Goal: Find specific page/section: Find specific page/section

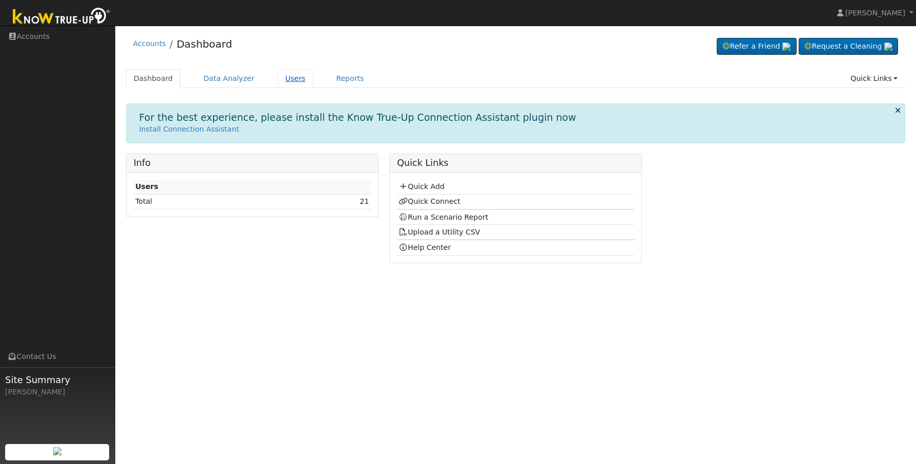
click at [292, 83] on link "Users" at bounding box center [296, 78] width 36 height 19
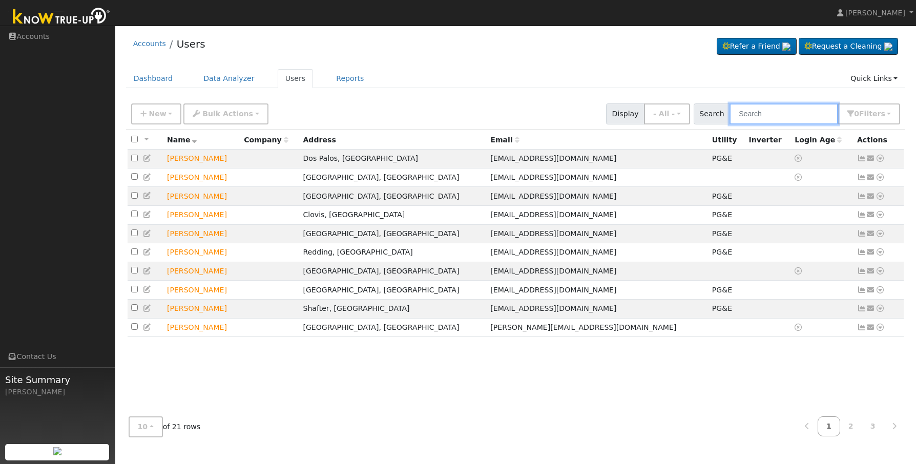
click at [788, 114] on input "text" at bounding box center [784, 114] width 109 height 21
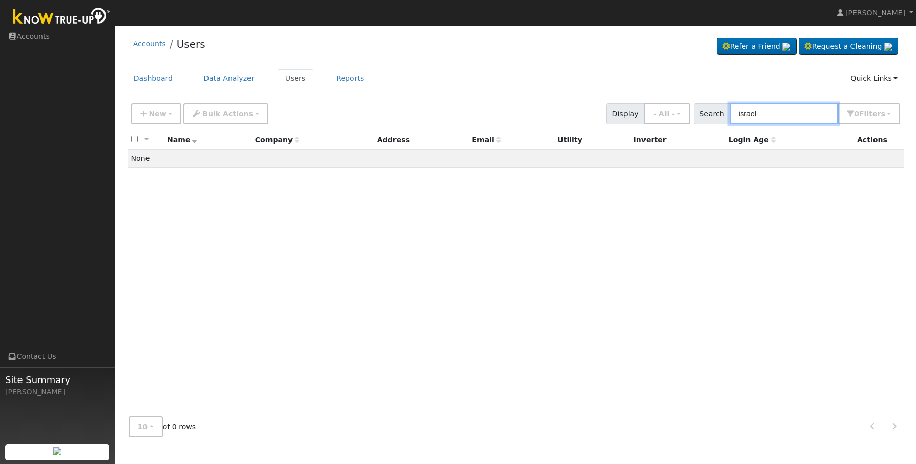
click at [801, 121] on input "israel" at bounding box center [784, 114] width 109 height 21
click at [789, 123] on input "israel" at bounding box center [784, 114] width 109 height 21
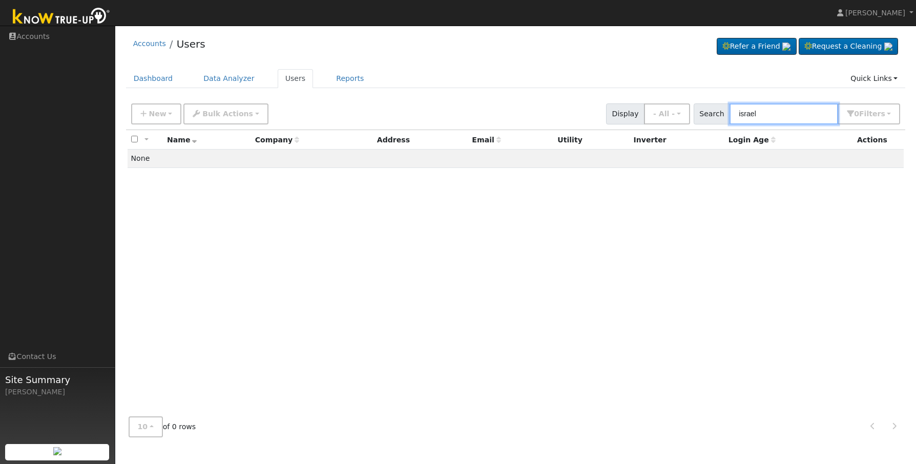
click at [789, 123] on input "israel" at bounding box center [784, 114] width 109 height 21
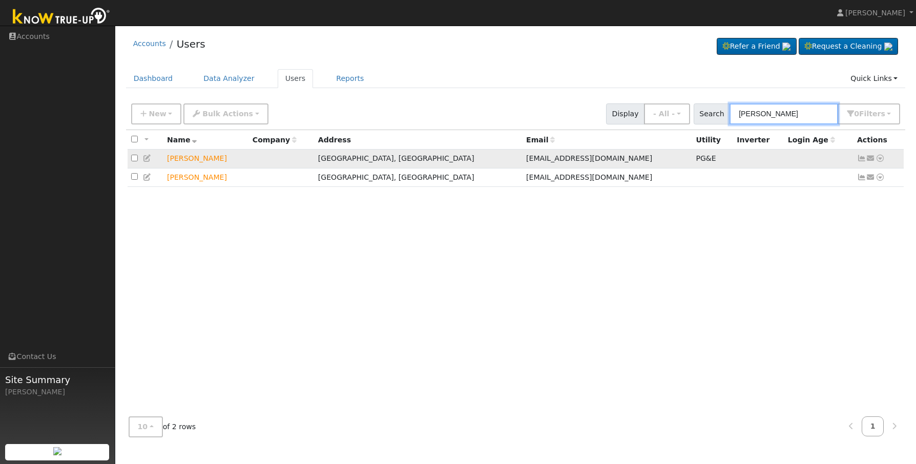
type input "[PERSON_NAME]"
click at [182, 160] on td "[PERSON_NAME]" at bounding box center [206, 159] width 86 height 19
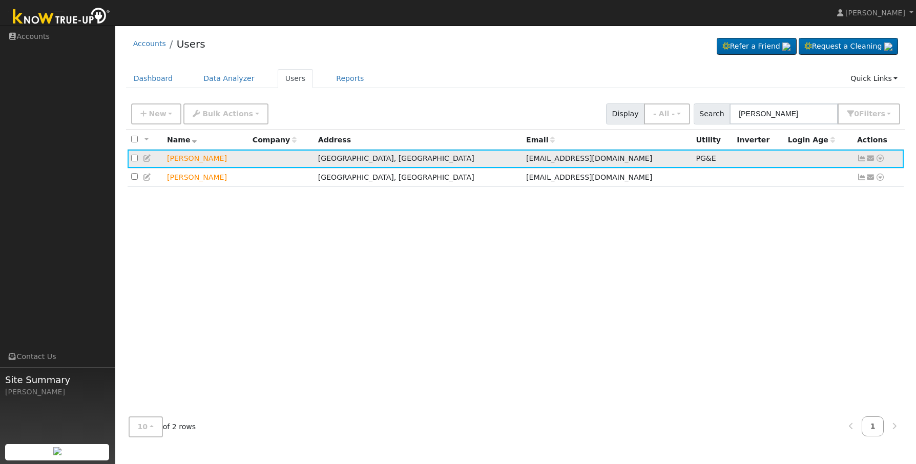
click at [205, 159] on td "[PERSON_NAME]" at bounding box center [206, 159] width 86 height 19
click at [417, 275] on div "All None All on page None on page Name Company Address Email Utility Inverter L…" at bounding box center [516, 269] width 780 height 279
click at [526, 162] on span "[EMAIL_ADDRESS][DOMAIN_NAME]" at bounding box center [589, 158] width 126 height 8
click at [509, 339] on div "All None All on page None on page Name Company Address Email Utility Inverter L…" at bounding box center [516, 269] width 780 height 279
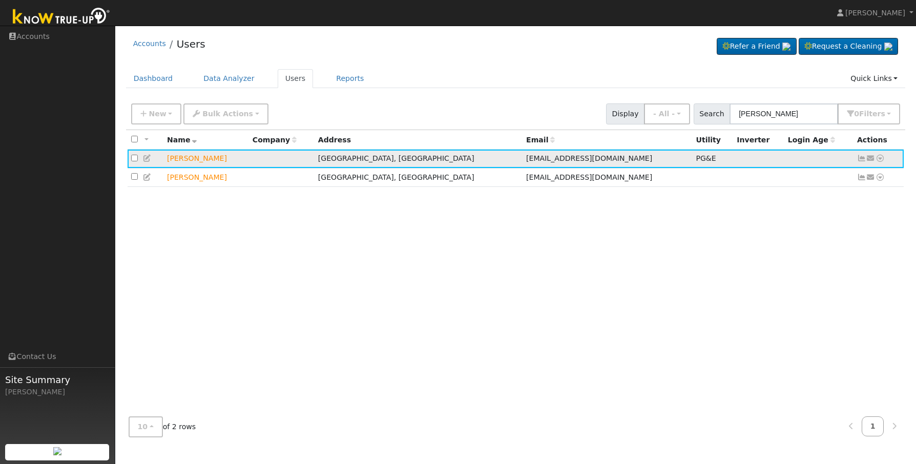
click at [138, 160] on td at bounding box center [146, 159] width 36 height 19
click at [136, 157] on input "checkbox" at bounding box center [134, 158] width 7 height 7
click at [393, 288] on div "All None All on page None on page Name Company Address Email Utility Inverter L…" at bounding box center [516, 269] width 780 height 279
click at [224, 254] on div "All None All on page None on page Name Company Address Email Utility Inverter L…" at bounding box center [516, 269] width 780 height 279
click at [138, 159] on td at bounding box center [146, 159] width 36 height 19
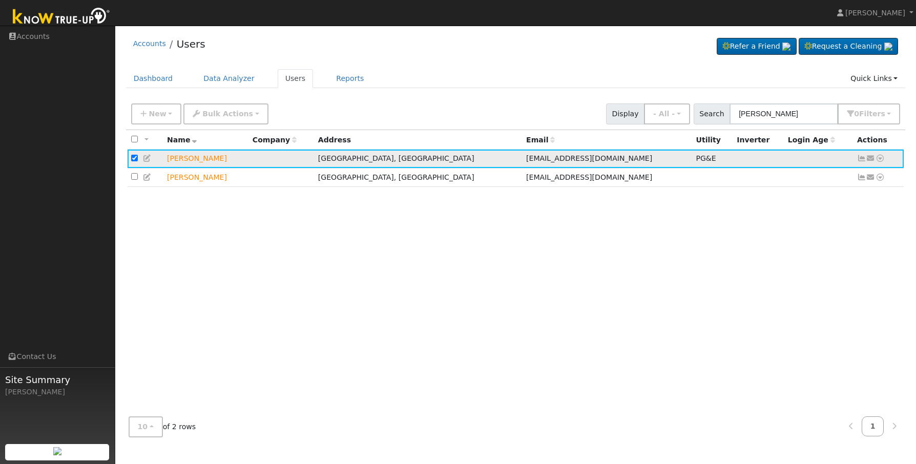
click at [137, 159] on input "checkbox" at bounding box center [134, 158] width 7 height 7
checkbox input "false"
click at [299, 308] on div "All None All on page None on page Name Company Address Email Utility Inverter L…" at bounding box center [516, 269] width 780 height 279
click at [862, 161] on icon at bounding box center [861, 158] width 9 height 7
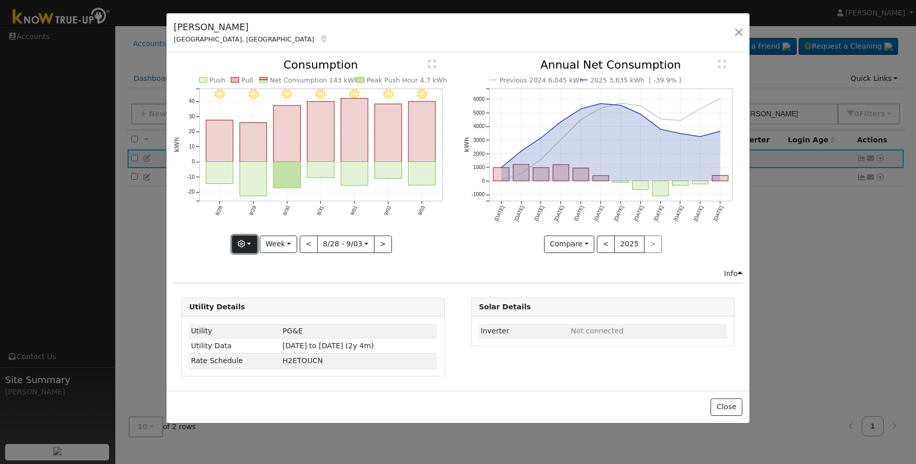
click at [254, 249] on button "button" at bounding box center [244, 244] width 25 height 17
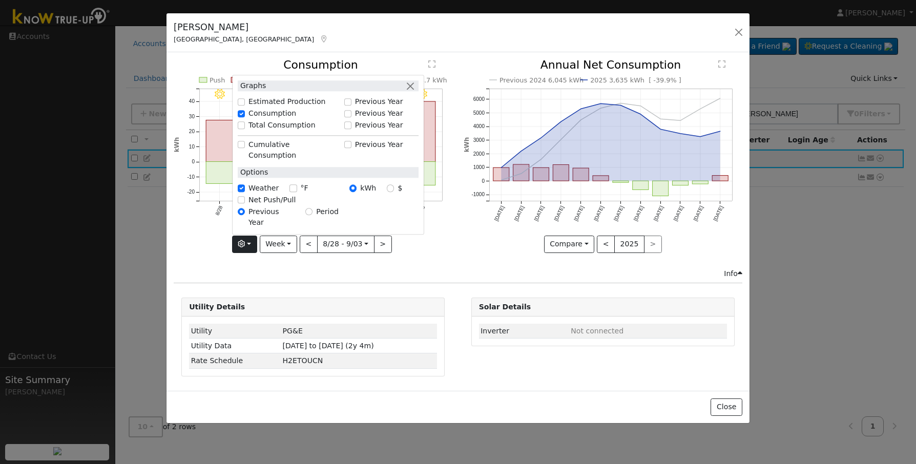
click at [301, 272] on div "Info" at bounding box center [459, 274] width 580 height 11
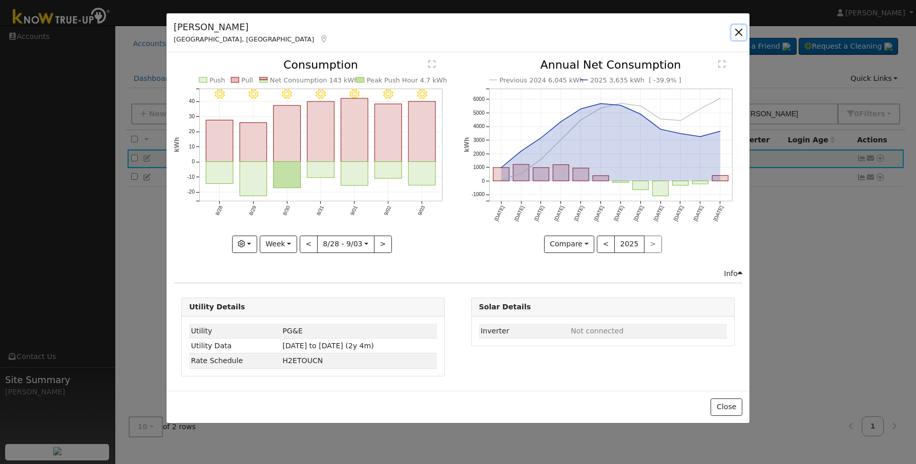
click at [734, 33] on button "button" at bounding box center [739, 32] width 14 height 14
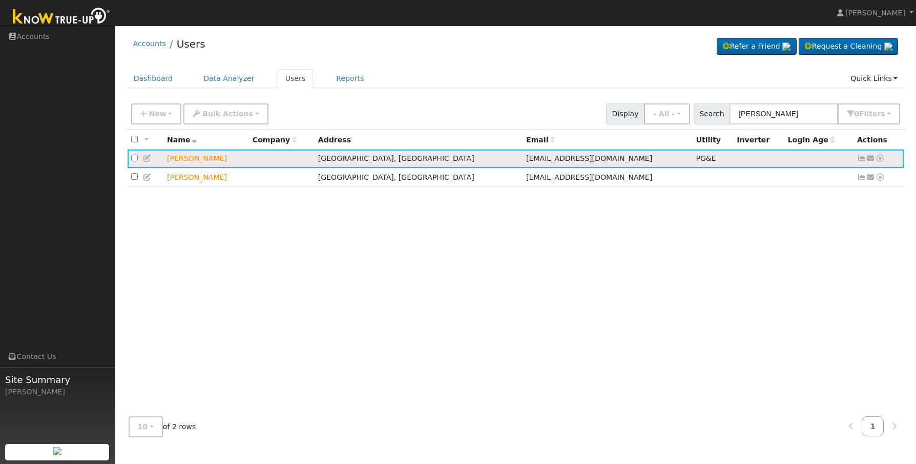
click at [883, 159] on icon at bounding box center [880, 158] width 9 height 7
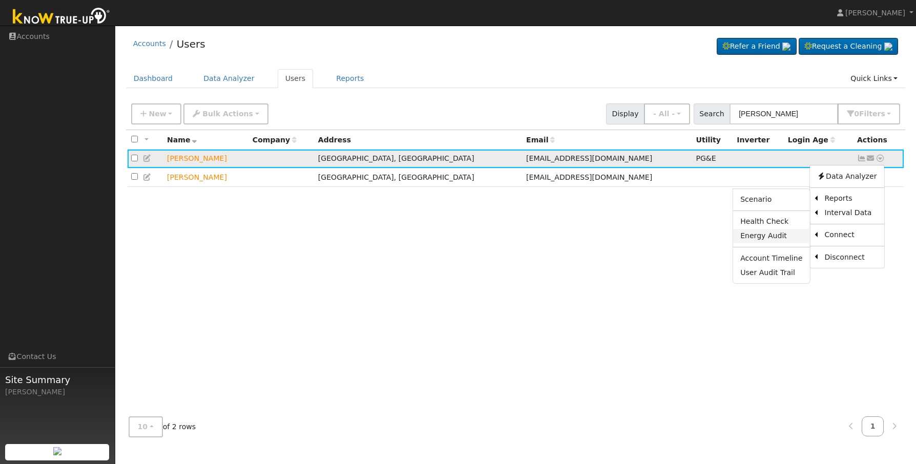
click at [783, 242] on link "Energy Audit" at bounding box center [771, 236] width 76 height 14
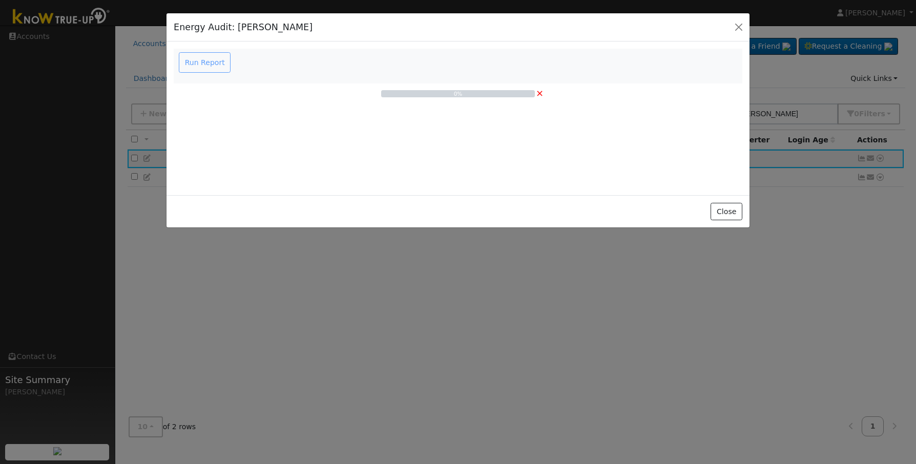
click at [205, 60] on div "Run Report" at bounding box center [206, 62] width 58 height 20
click at [200, 66] on div "Run Report" at bounding box center [206, 62] width 58 height 20
click at [722, 215] on button "Close" at bounding box center [726, 211] width 31 height 17
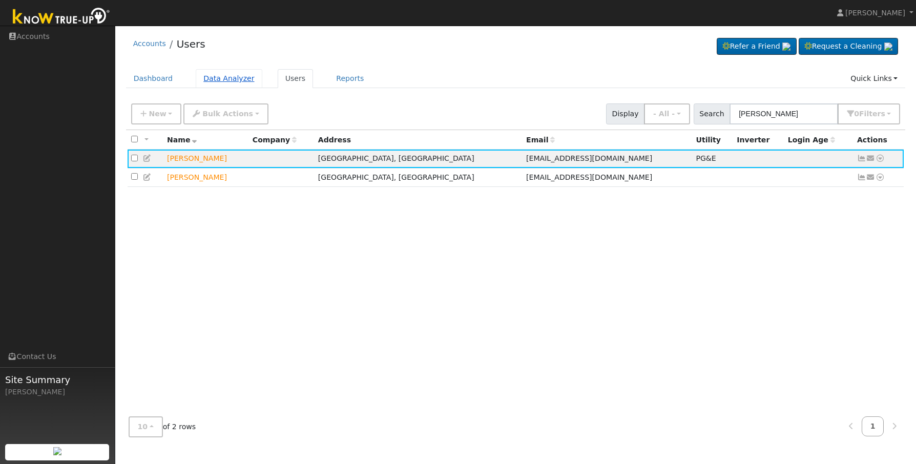
click at [202, 79] on link "Data Analyzer" at bounding box center [229, 78] width 67 height 19
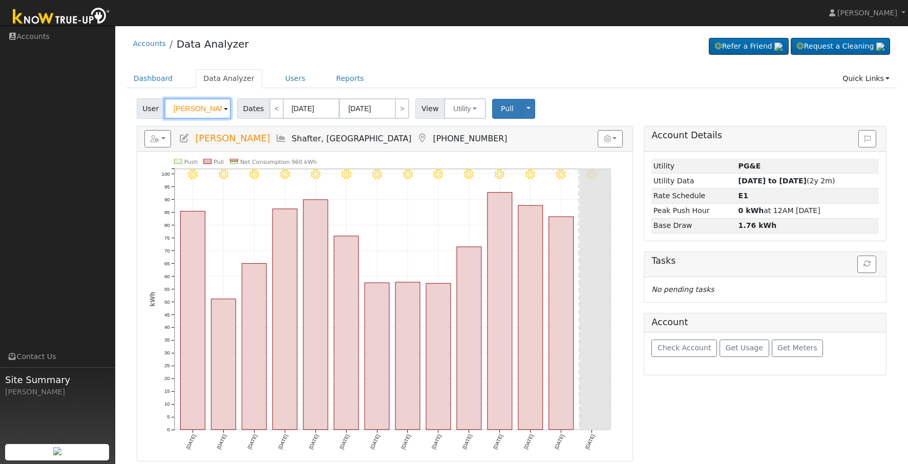
click at [209, 112] on input "[PERSON_NAME]" at bounding box center [197, 108] width 67 height 20
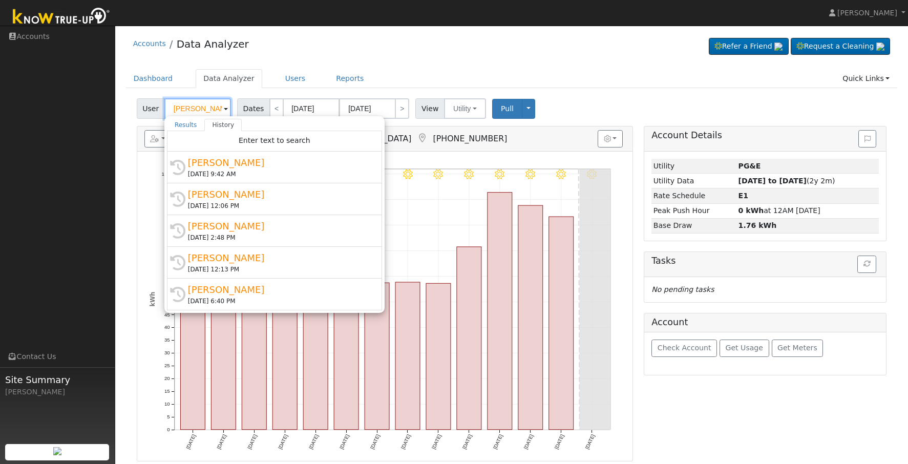
click at [209, 112] on input "[PERSON_NAME]" at bounding box center [197, 108] width 67 height 20
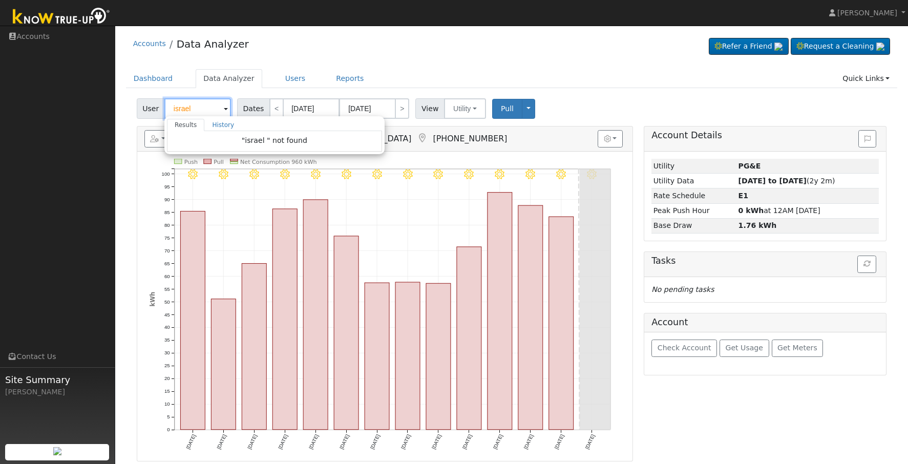
click at [202, 111] on input "israel" at bounding box center [197, 108] width 67 height 20
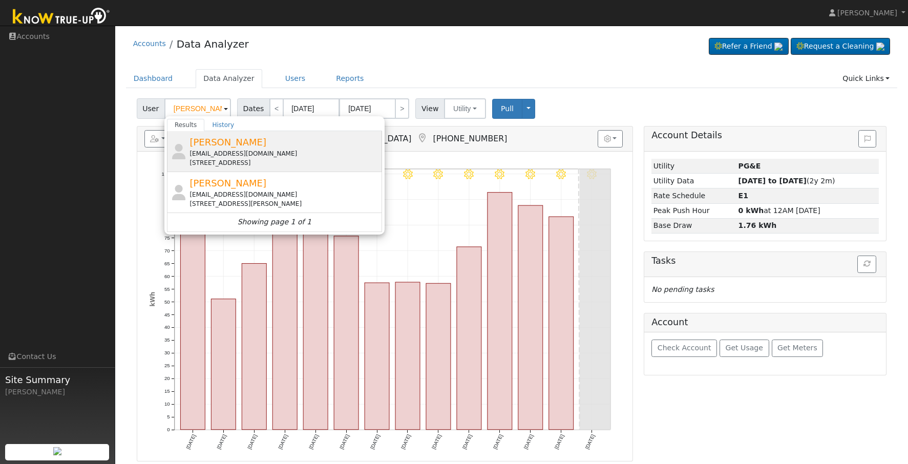
click at [214, 151] on div "[EMAIL_ADDRESS][DOMAIN_NAME]" at bounding box center [285, 153] width 190 height 9
type input "[PERSON_NAME]"
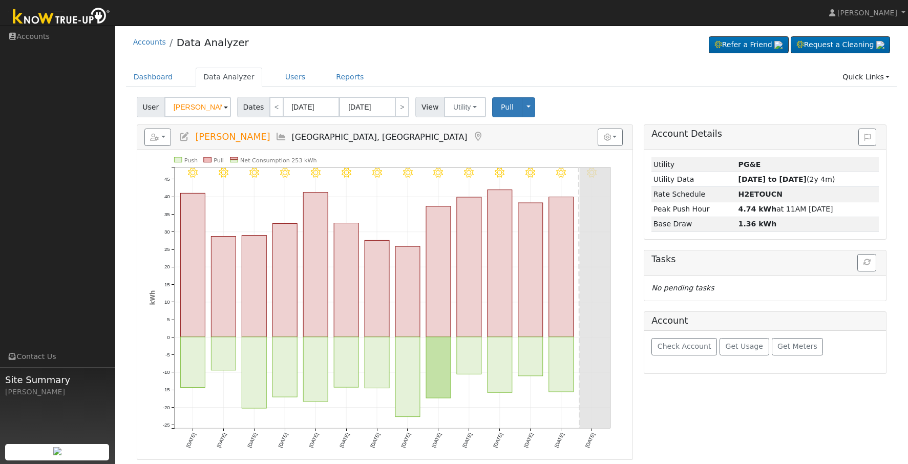
scroll to position [2, 0]
click at [679, 349] on span "Check Account" at bounding box center [685, 346] width 54 height 8
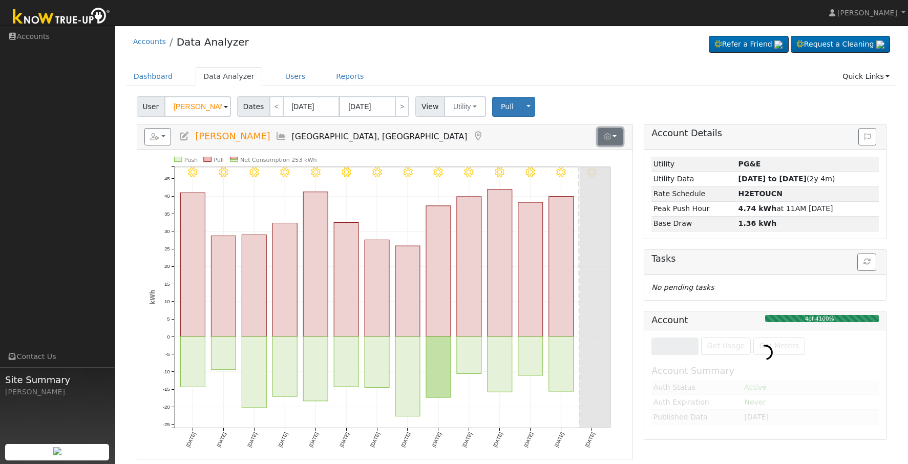
click at [616, 131] on button "button" at bounding box center [610, 136] width 25 height 17
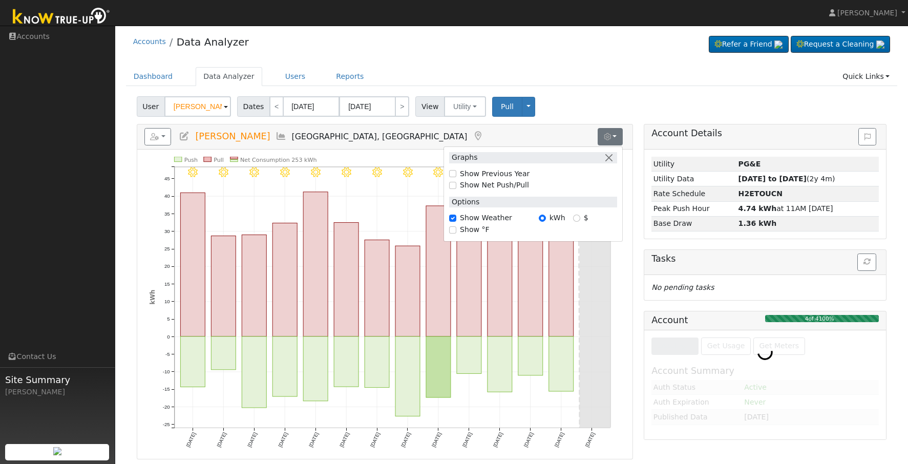
click at [632, 126] on div "Reports Scenario Health Check Energy Audit Account Timeline User Audit Trail In…" at bounding box center [384, 137] width 495 height 25
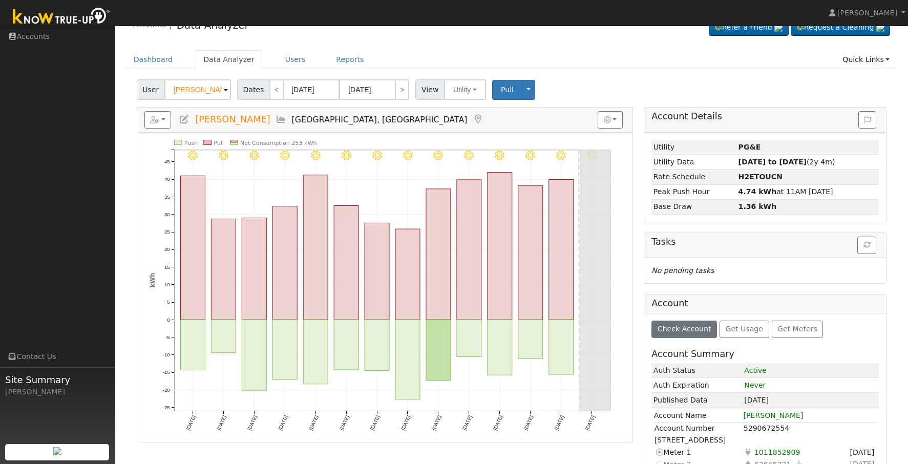
scroll to position [49, 0]
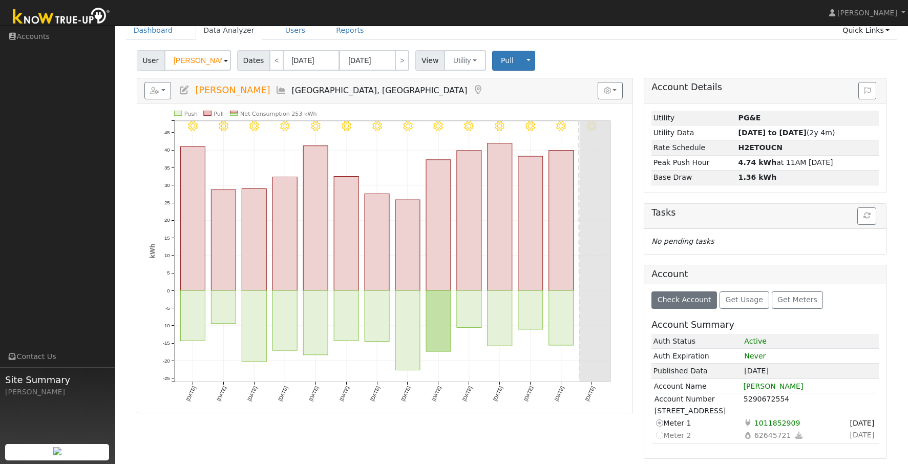
click at [667, 434] on td "Not selectable Meter 2" at bounding box center [698, 435] width 89 height 12
click at [721, 446] on div "Check Account Get Usage Get Meters Account Summary Auth Status Active Auth Expi…" at bounding box center [766, 371] width 242 height 174
drag, startPoint x: 783, startPoint y: 399, endPoint x: 765, endPoint y: 399, distance: 18.5
click at [765, 399] on td "5290672554" at bounding box center [811, 400] width 134 height 12
drag, startPoint x: 800, startPoint y: 425, endPoint x: 755, endPoint y: 424, distance: 44.6
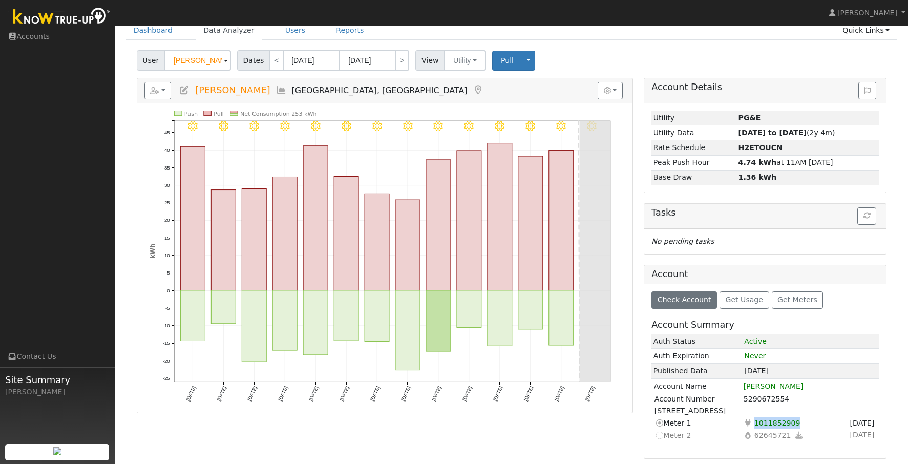
click at [755, 424] on td "Electricity 1011852909" at bounding box center [790, 423] width 92 height 12
copy span "1011852909"
